Goal: Task Accomplishment & Management: Use online tool/utility

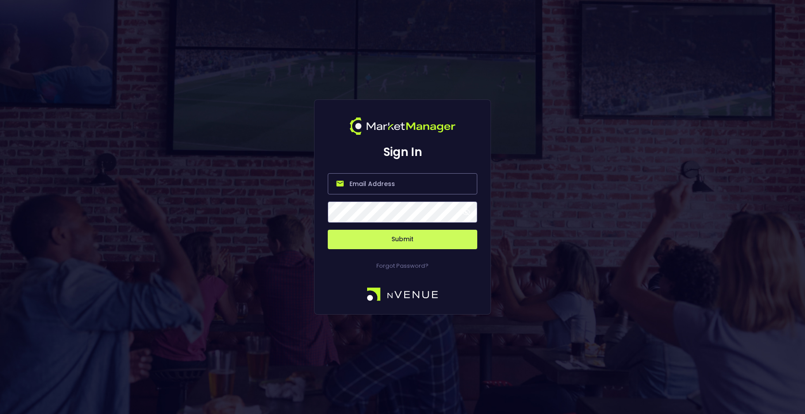
type input "[PERSON_NAME][EMAIL_ADDRESS][DOMAIN_NAME]"
click at [420, 233] on button "Submit" at bounding box center [402, 239] width 149 height 19
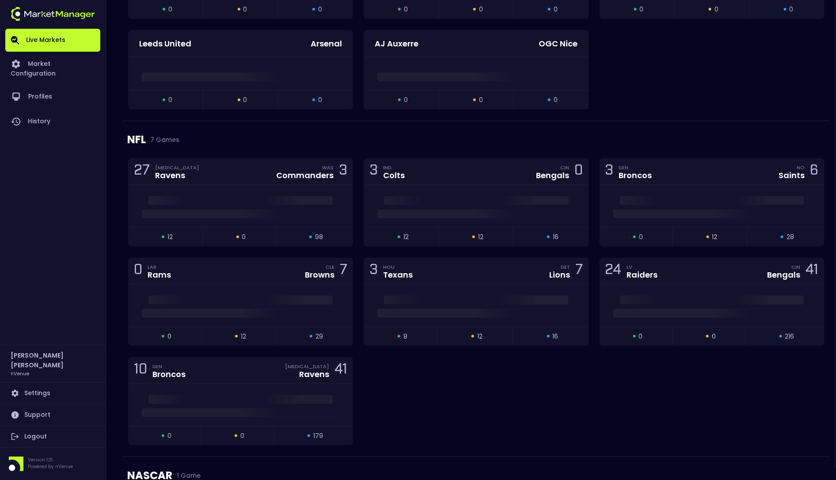
scroll to position [408, 0]
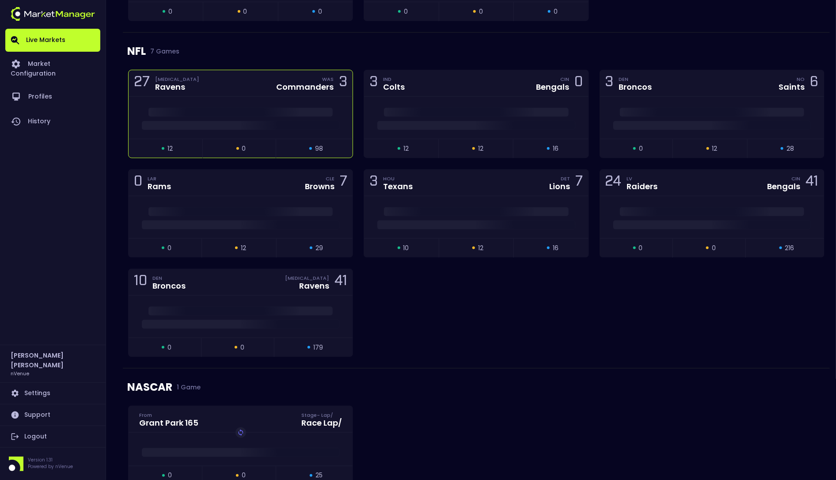
click at [229, 104] on div at bounding box center [241, 118] width 224 height 42
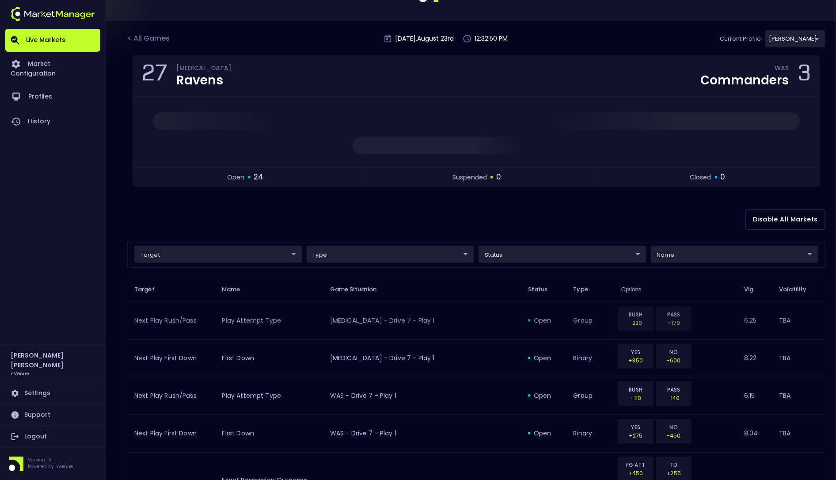
scroll to position [0, 0]
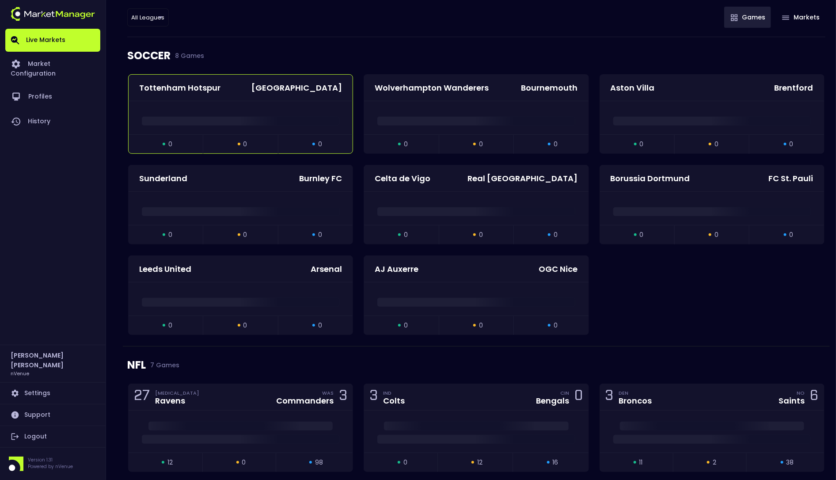
scroll to position [299, 0]
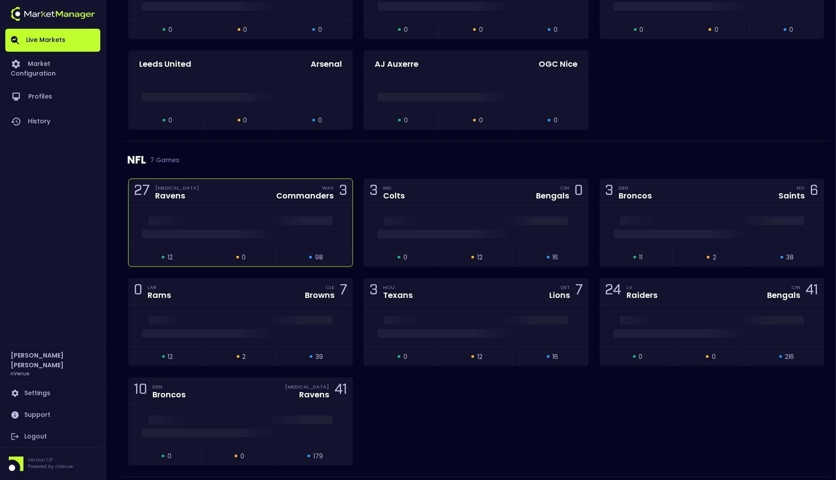
click at [218, 211] on div at bounding box center [241, 227] width 224 height 42
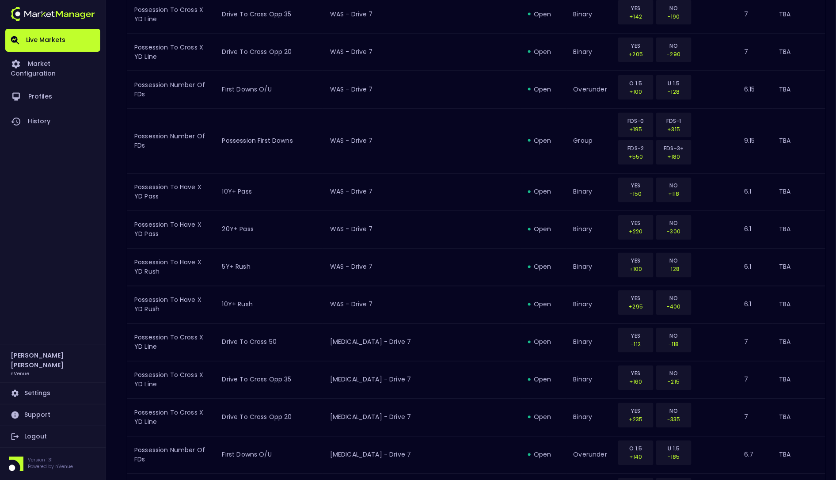
scroll to position [913, 0]
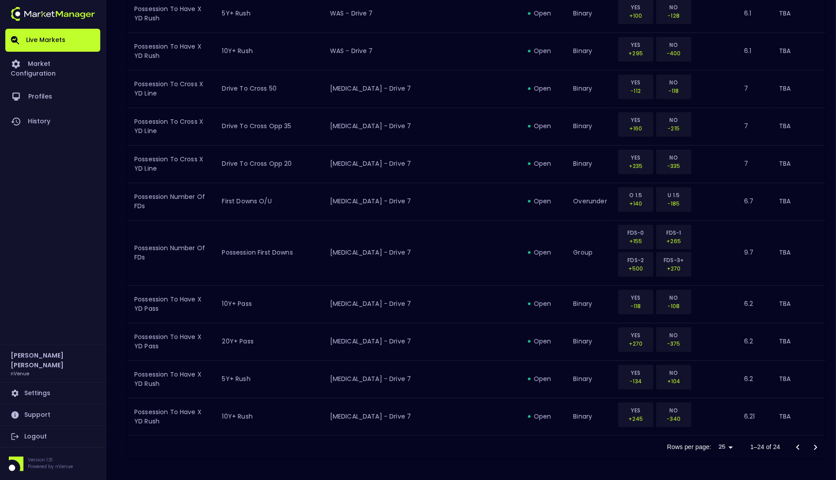
click at [817, 449] on div at bounding box center [807, 448] width 35 height 18
click at [817, 450] on div at bounding box center [807, 448] width 35 height 18
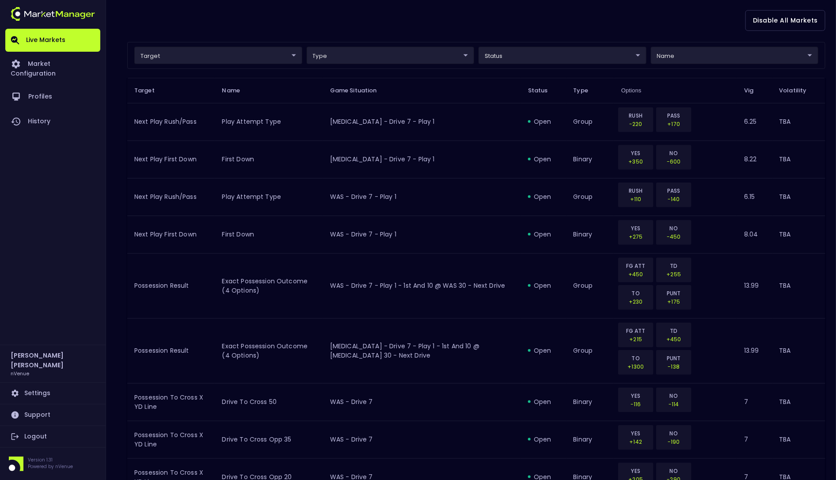
scroll to position [0, 0]
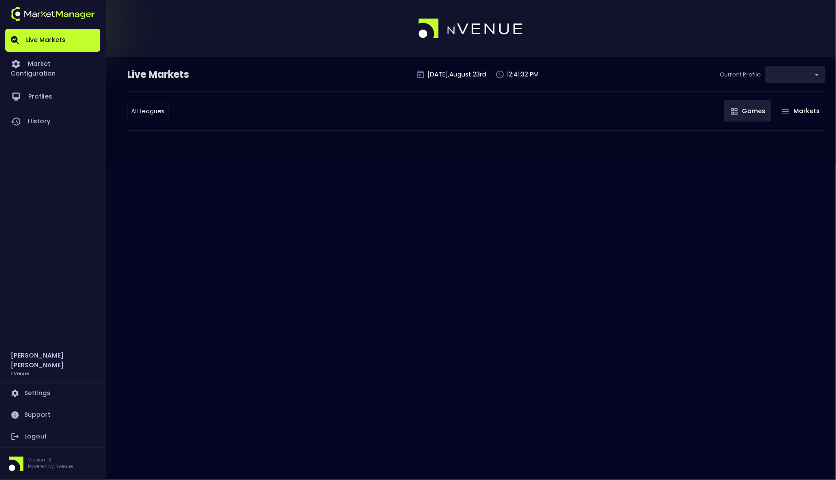
type input "0a763355-b225-40e6-8c79-2dda4ec7b2cf"
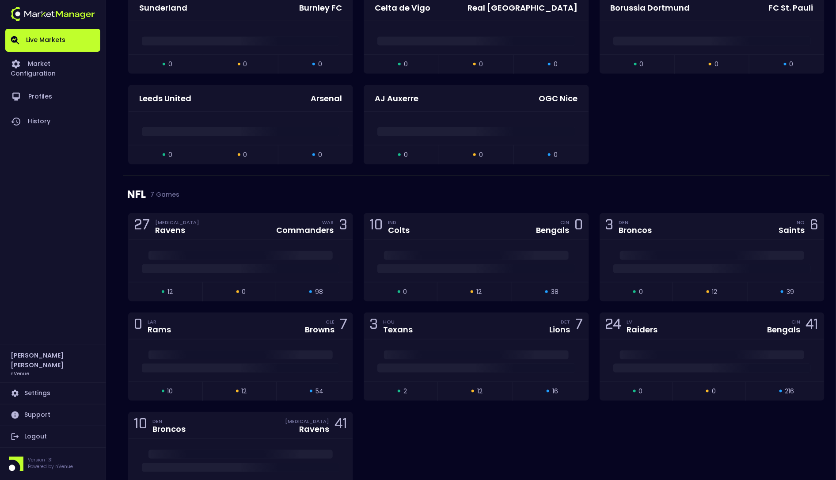
scroll to position [217, 0]
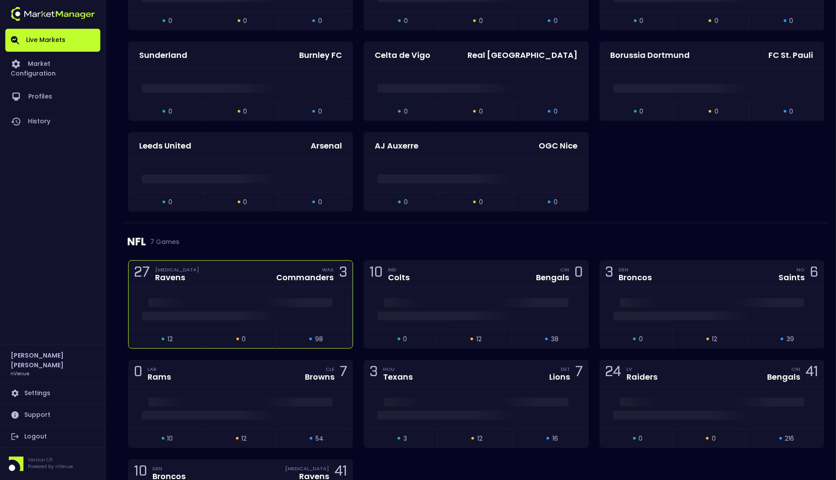
click at [248, 298] on div at bounding box center [241, 308] width 224 height 42
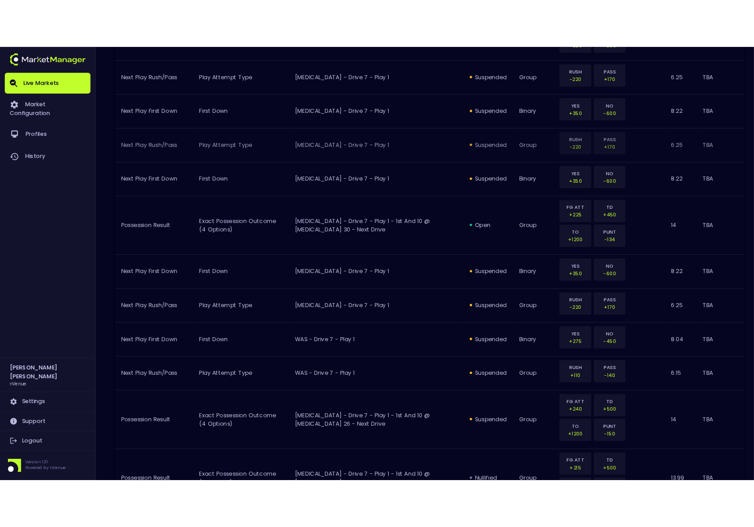
scroll to position [0, 0]
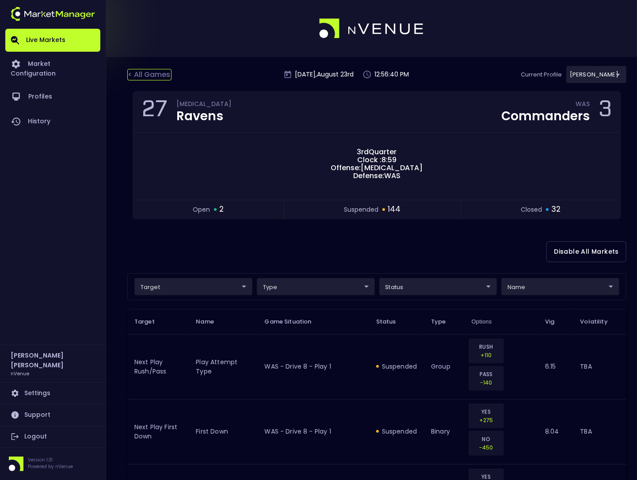
click at [143, 73] on div "< All Games" at bounding box center [149, 74] width 44 height 11
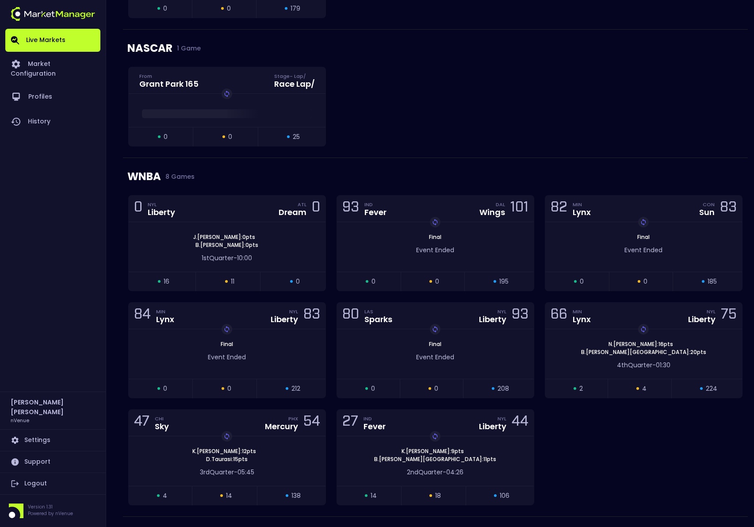
scroll to position [867, 0]
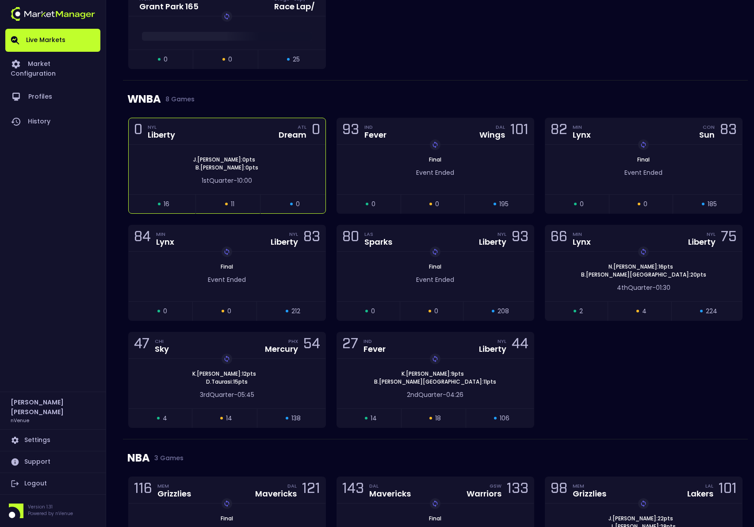
click at [277, 168] on div "[PERSON_NAME] : 0 pts [PERSON_NAME] : 0 pts" at bounding box center [227, 164] width 197 height 16
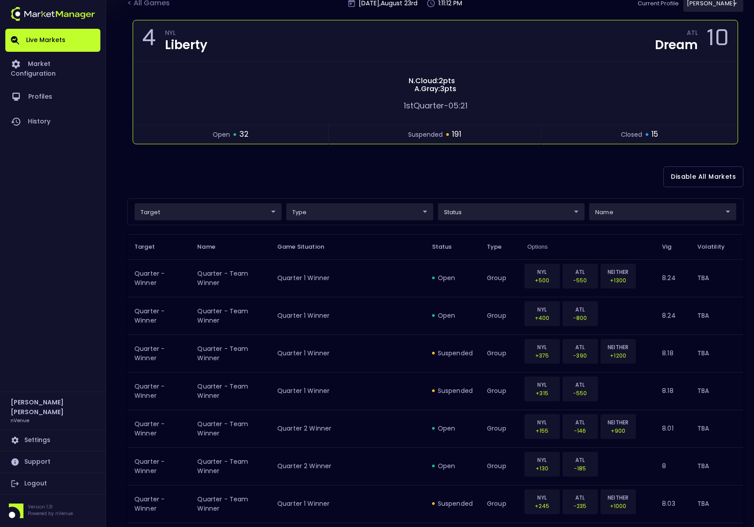
scroll to position [0, 0]
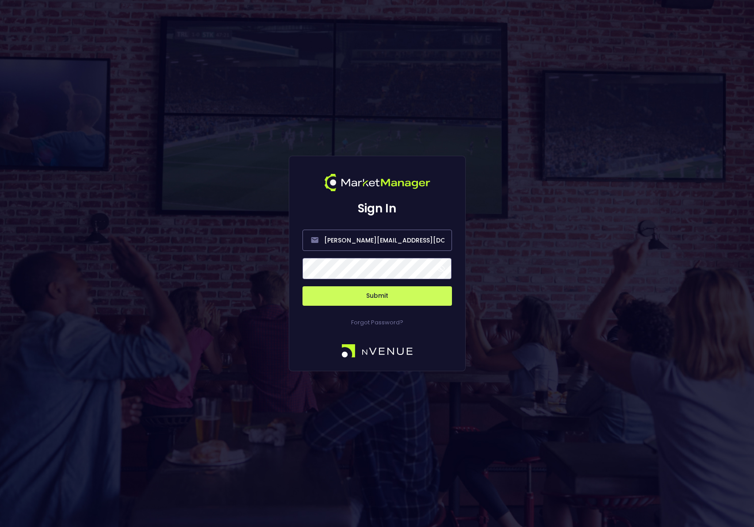
click at [365, 299] on button "Submit" at bounding box center [376, 295] width 149 height 19
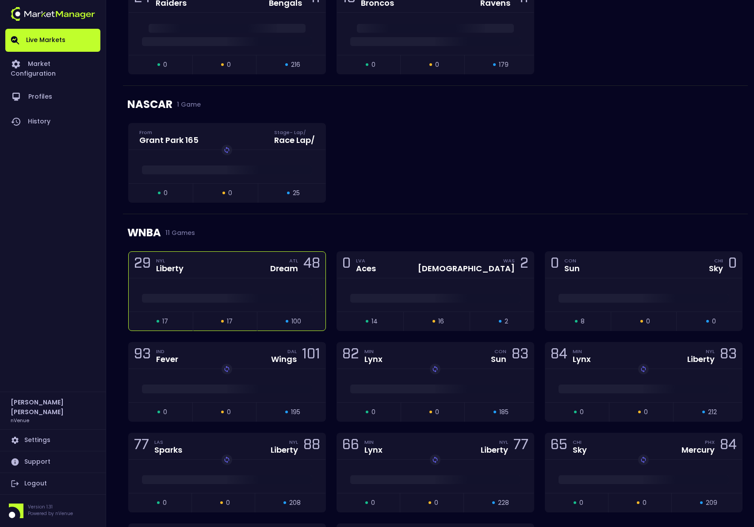
scroll to position [737, 0]
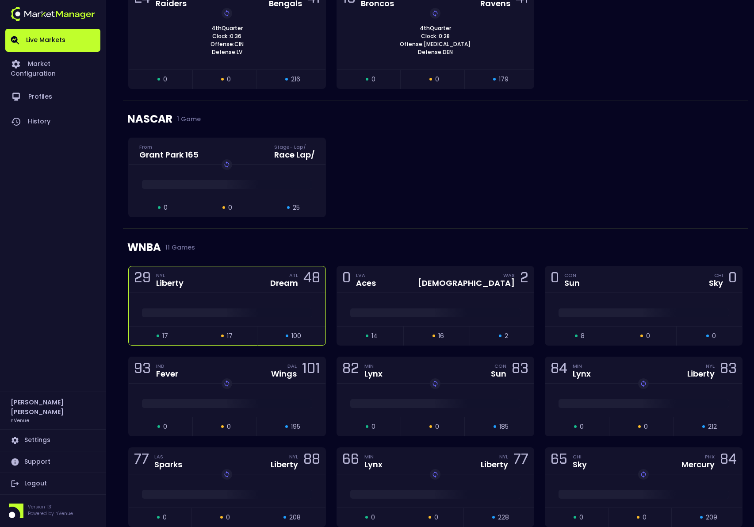
click at [242, 296] on div at bounding box center [227, 309] width 197 height 33
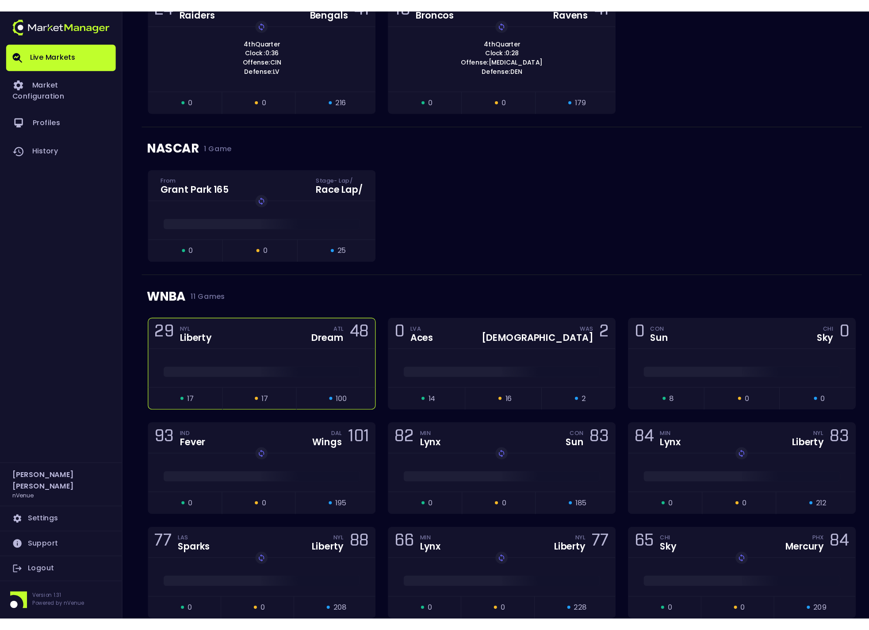
scroll to position [0, 0]
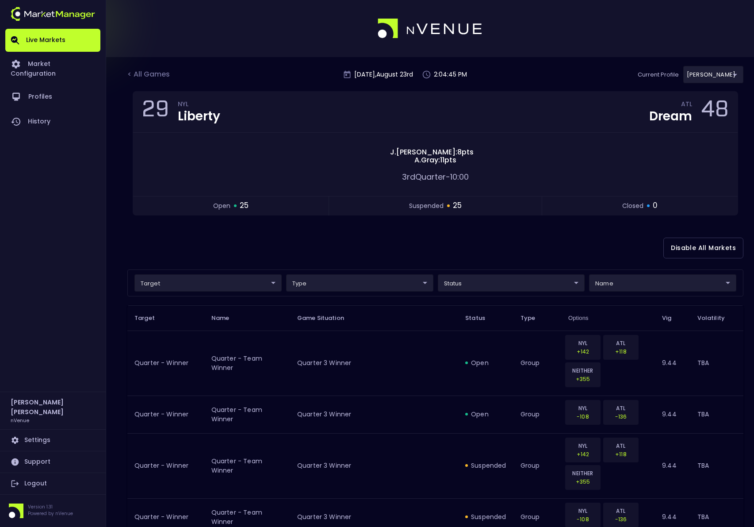
drag, startPoint x: 48, startPoint y: 340, endPoint x: 46, endPoint y: 349, distance: 8.5
click at [48, 340] on div "Live Markets Market Configuration Profiles History" at bounding box center [52, 210] width 95 height 363
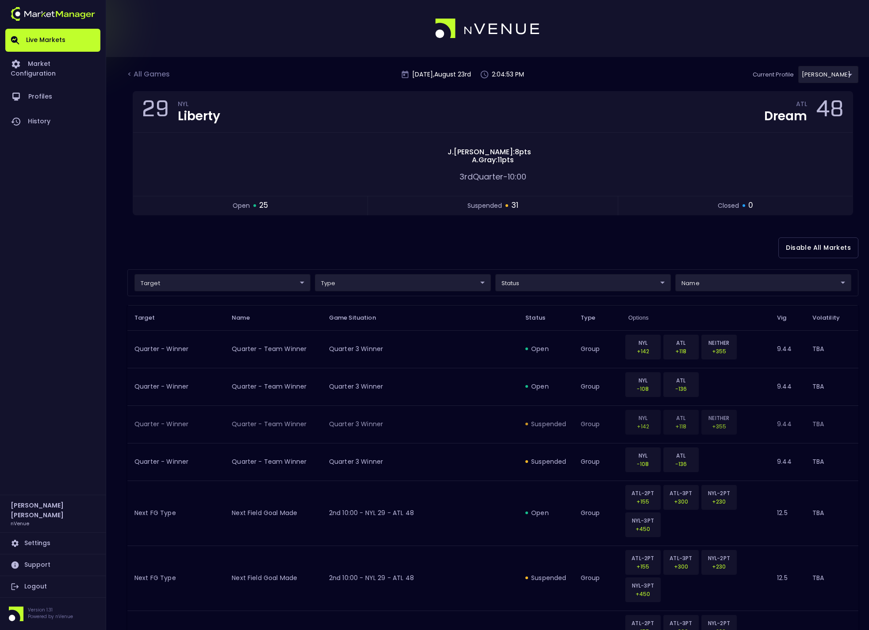
scroll to position [34, 0]
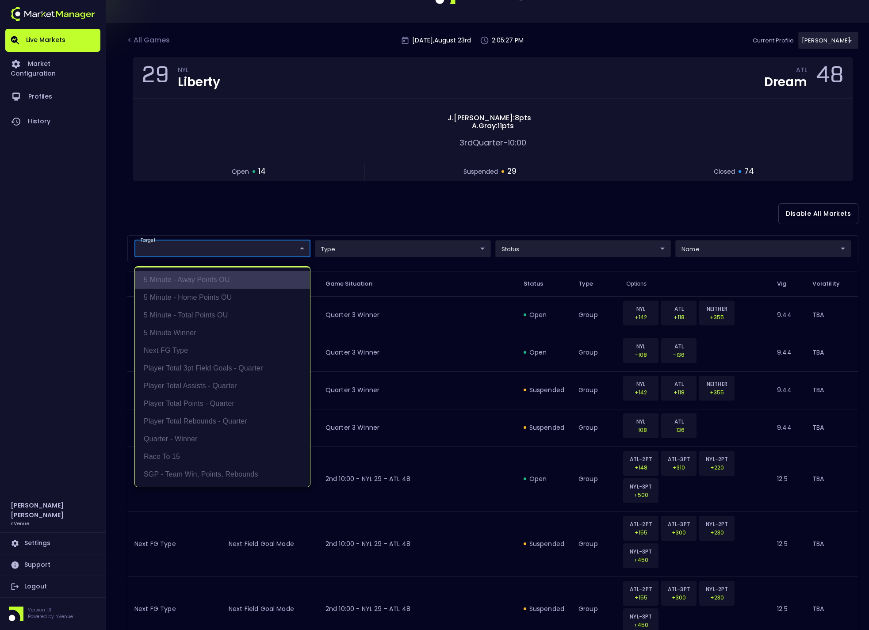
click at [225, 285] on li "5 Minute - Away Points OU" at bounding box center [222, 280] width 175 height 18
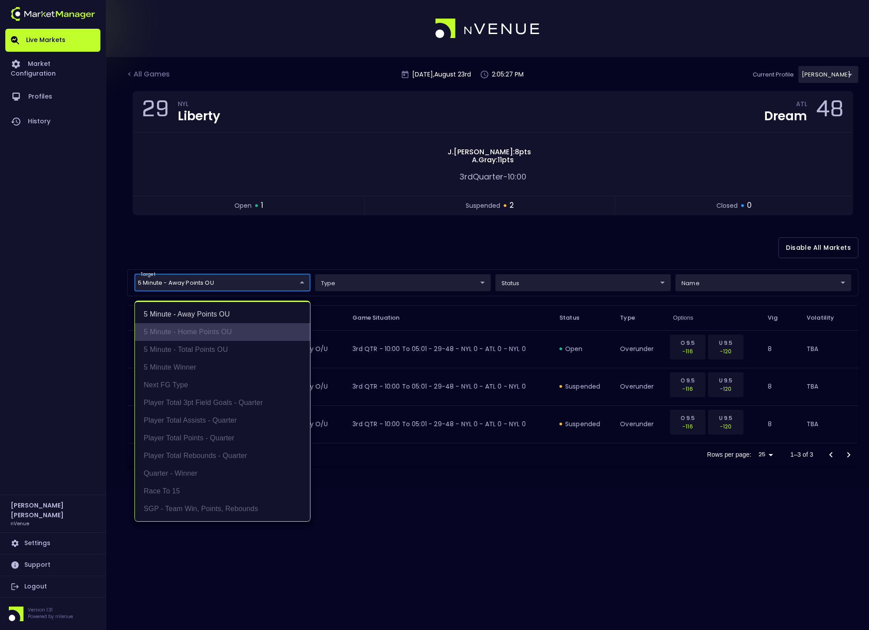
click at [204, 332] on li "5 Minute - Home Points OU" at bounding box center [222, 332] width 175 height 18
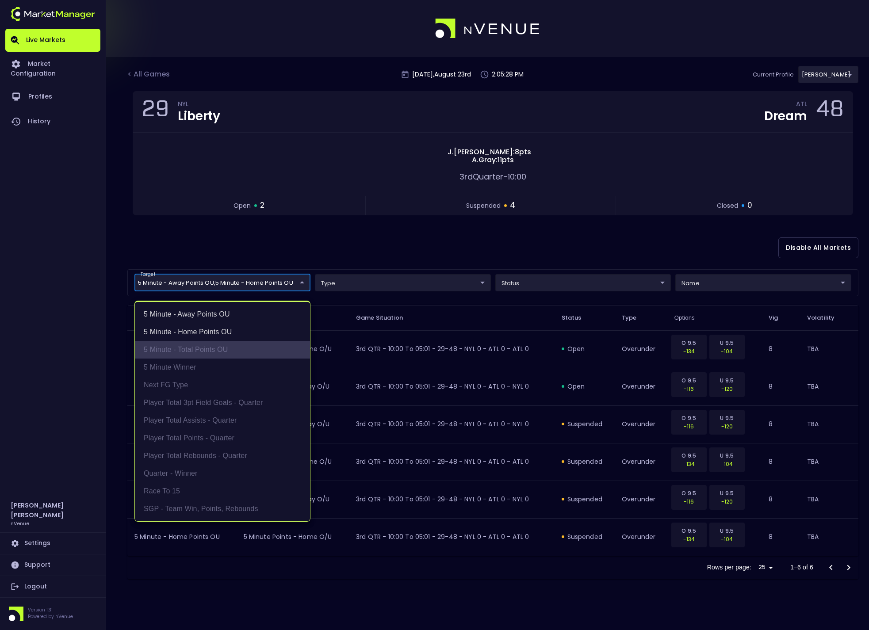
click at [202, 348] on li "5 Minute - Total Points OU" at bounding box center [222, 350] width 175 height 18
type input "5 Minute - Away Points OU,5 Minute - Home Points OU,5 Minute - Total Points OU"
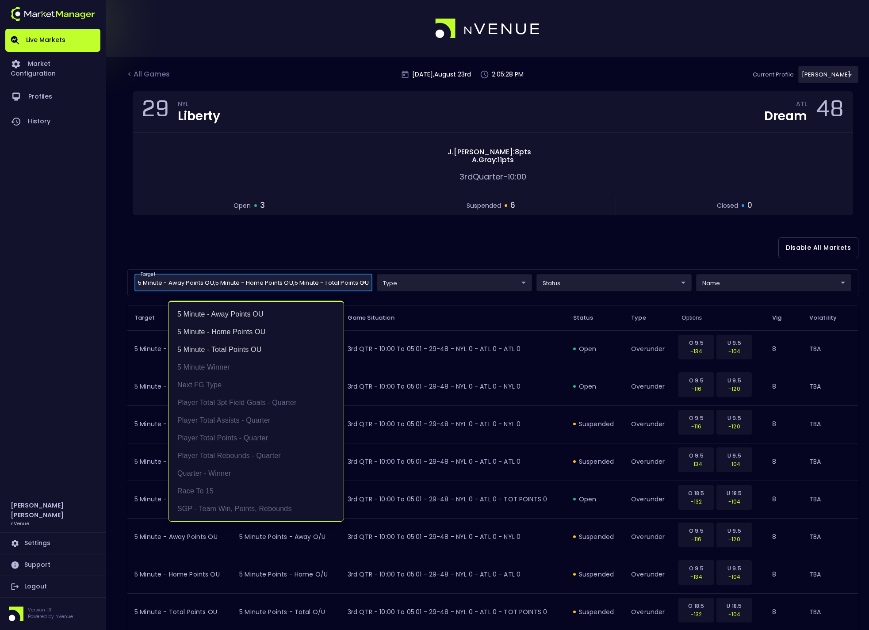
click at [329, 209] on div at bounding box center [434, 315] width 869 height 630
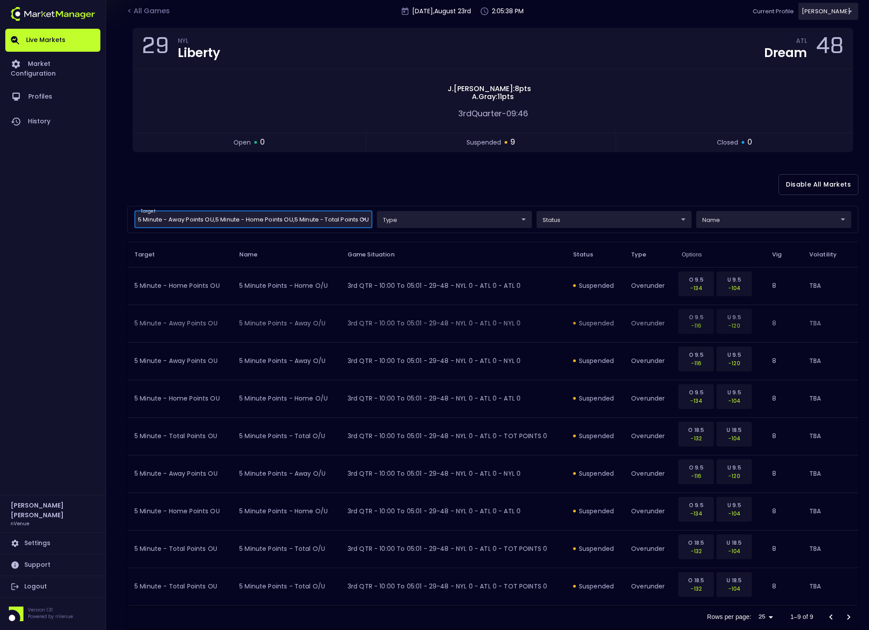
scroll to position [57, 0]
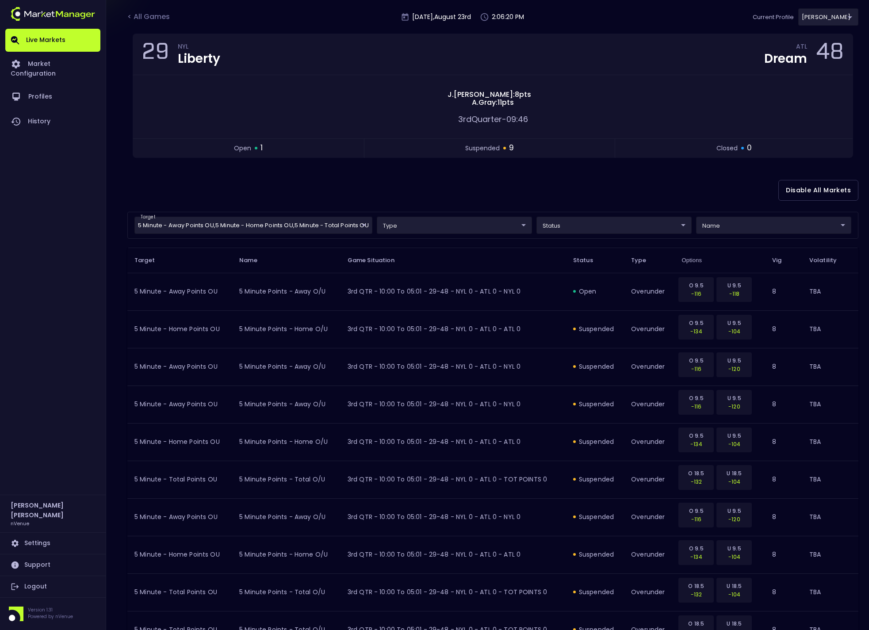
click at [378, 198] on div "Disable All Markets" at bounding box center [492, 190] width 731 height 43
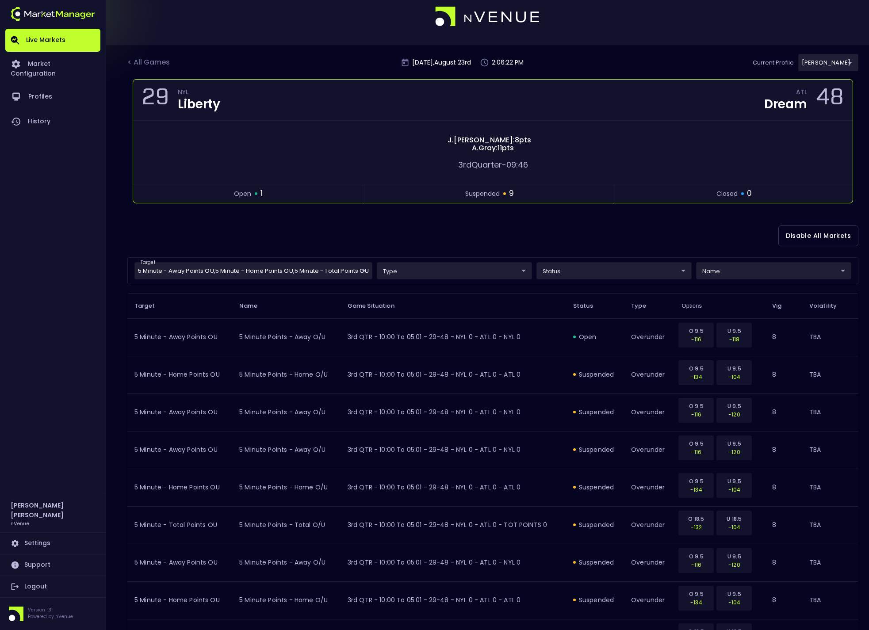
scroll to position [14, 0]
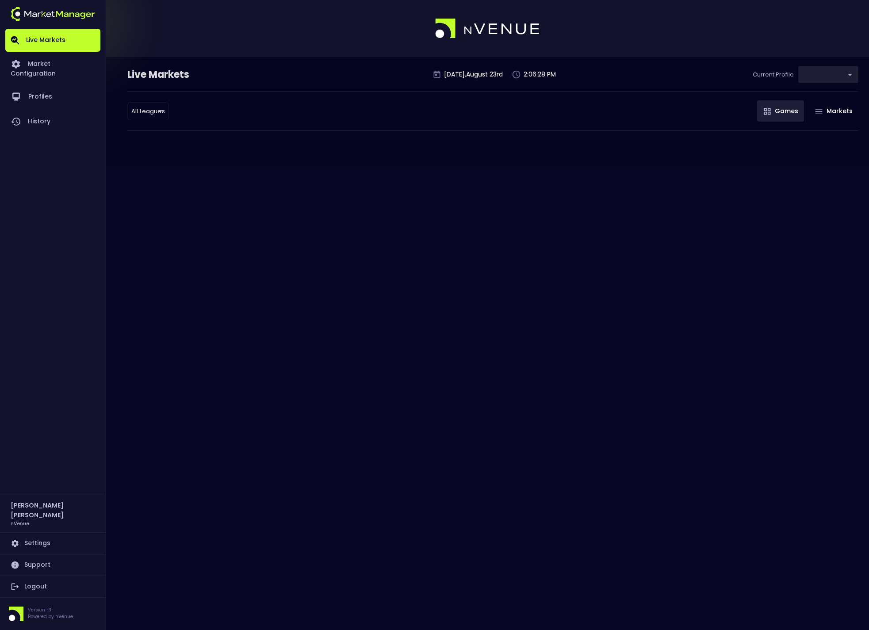
type input "0a763355-b225-40e6-8c79-2dda4ec7b2cf"
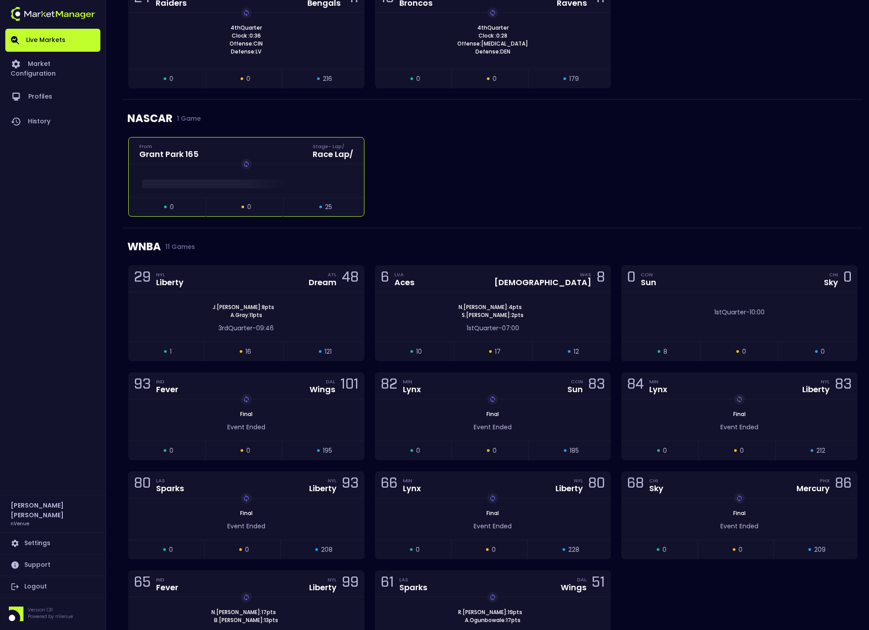
scroll to position [729, 0]
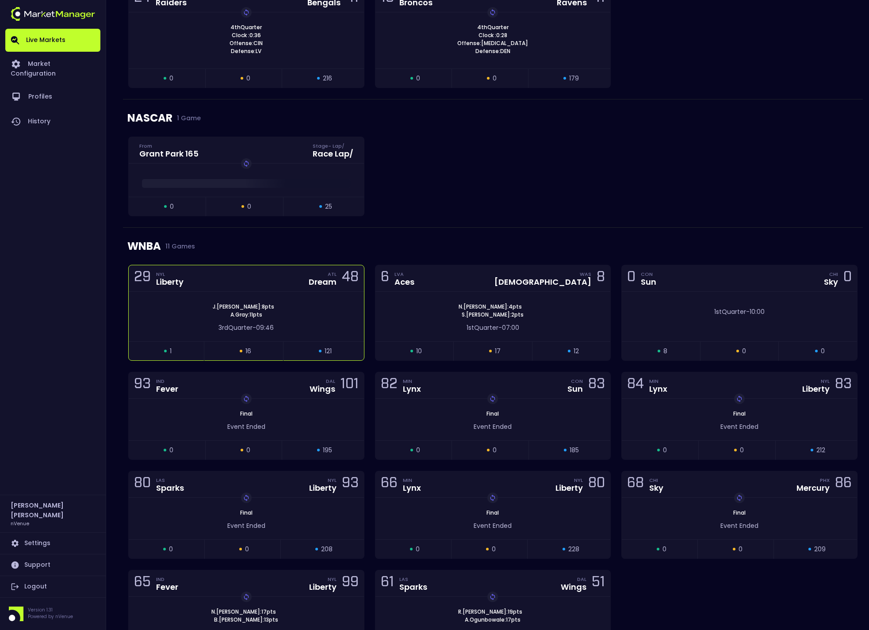
click at [317, 332] on div "3rd Quarter - 09:46" at bounding box center [246, 327] width 209 height 9
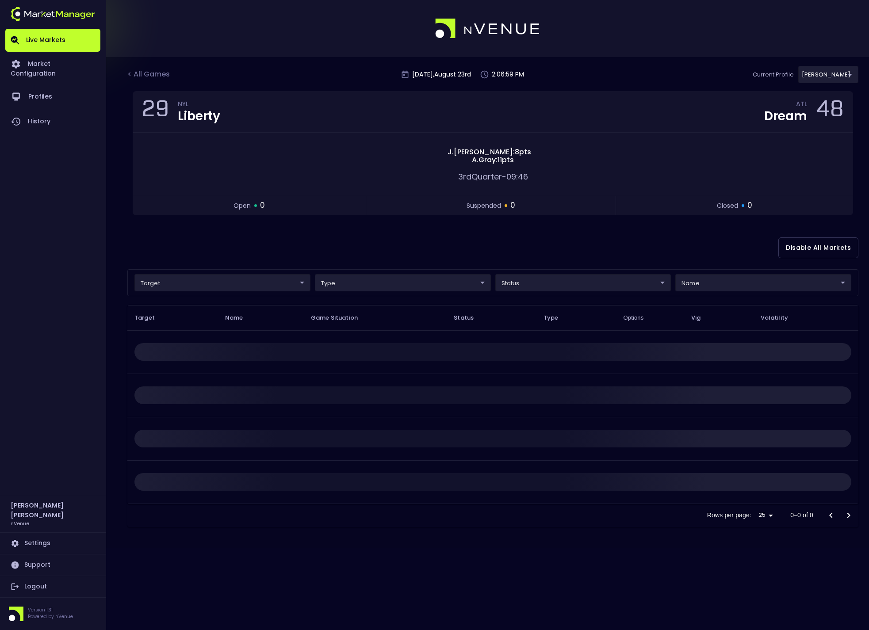
scroll to position [0, 0]
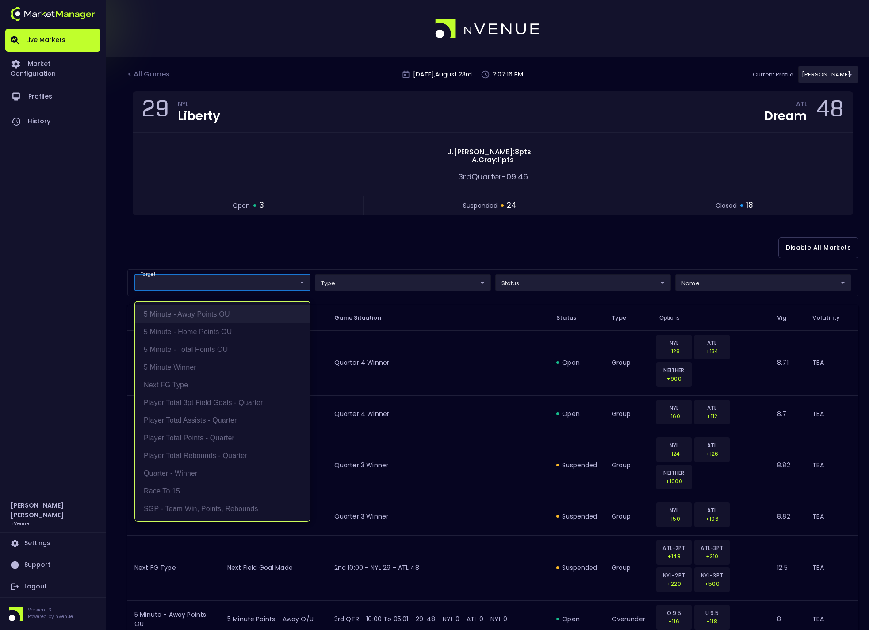
click at [235, 315] on li "5 Minute - Away Points OU" at bounding box center [222, 315] width 175 height 18
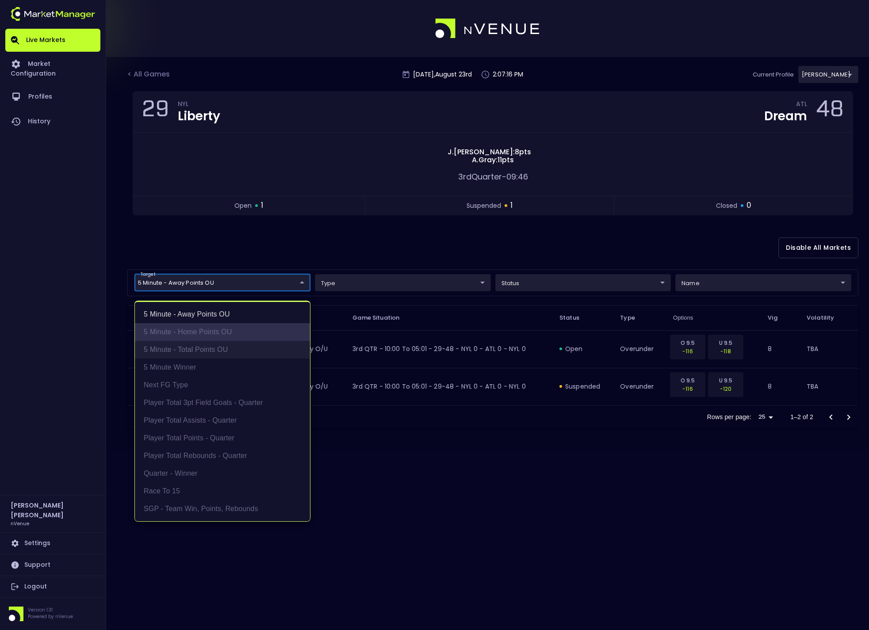
drag, startPoint x: 209, startPoint y: 328, endPoint x: 205, endPoint y: 340, distance: 12.7
click at [209, 329] on li "5 Minute - Home Points OU" at bounding box center [222, 332] width 175 height 18
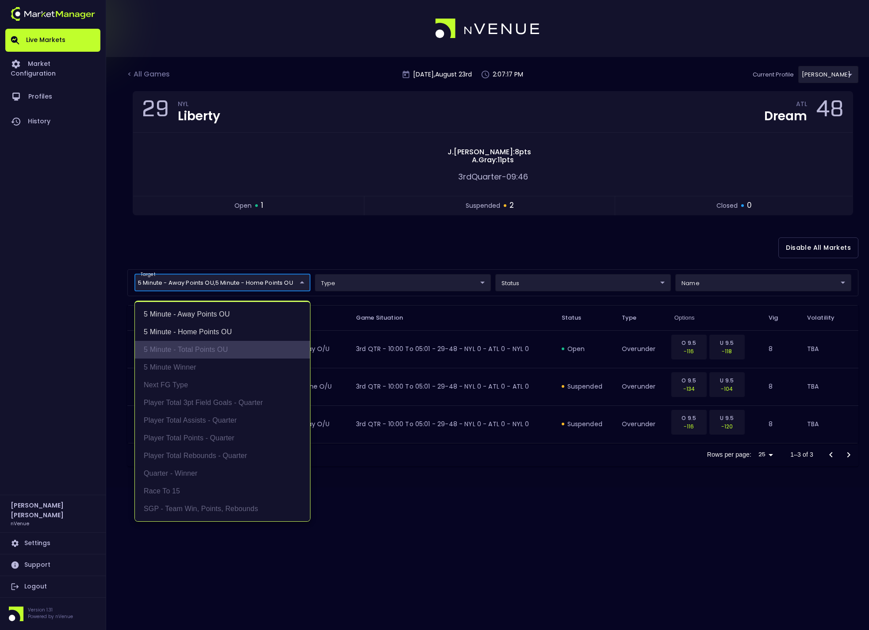
drag, startPoint x: 202, startPoint y: 346, endPoint x: 195, endPoint y: 346, distance: 8.0
click at [202, 346] on li "5 Minute - Total Points OU" at bounding box center [222, 350] width 175 height 18
type input "5 Minute - Away Points OU,5 Minute - Home Points OU,5 Minute - Total Points OU"
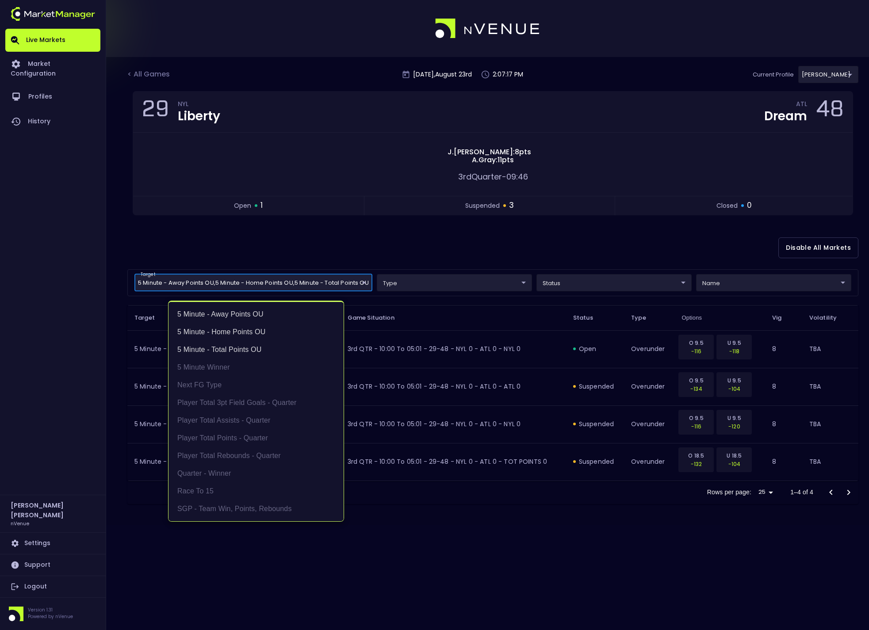
click at [88, 331] on div at bounding box center [434, 315] width 869 height 630
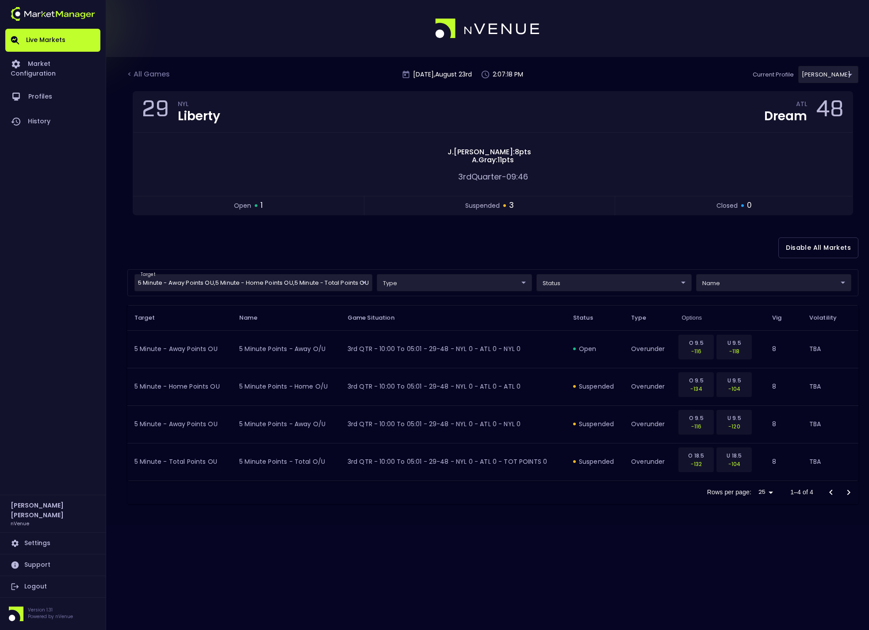
click at [476, 550] on div "< All Games [DATE] 2:07:18 PM Current Profile [PERSON_NAME] 0a763355-b225-40e6-…" at bounding box center [434, 315] width 869 height 630
